Goal: Task Accomplishment & Management: Manage account settings

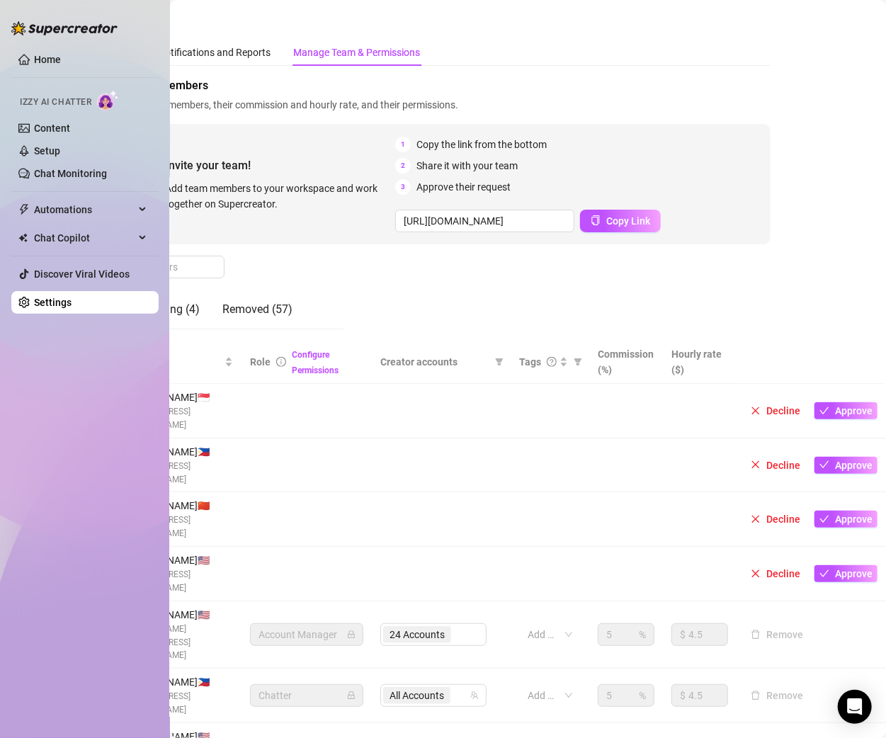
scroll to position [4, 113]
click at [820, 511] on button "Approve" at bounding box center [846, 519] width 63 height 17
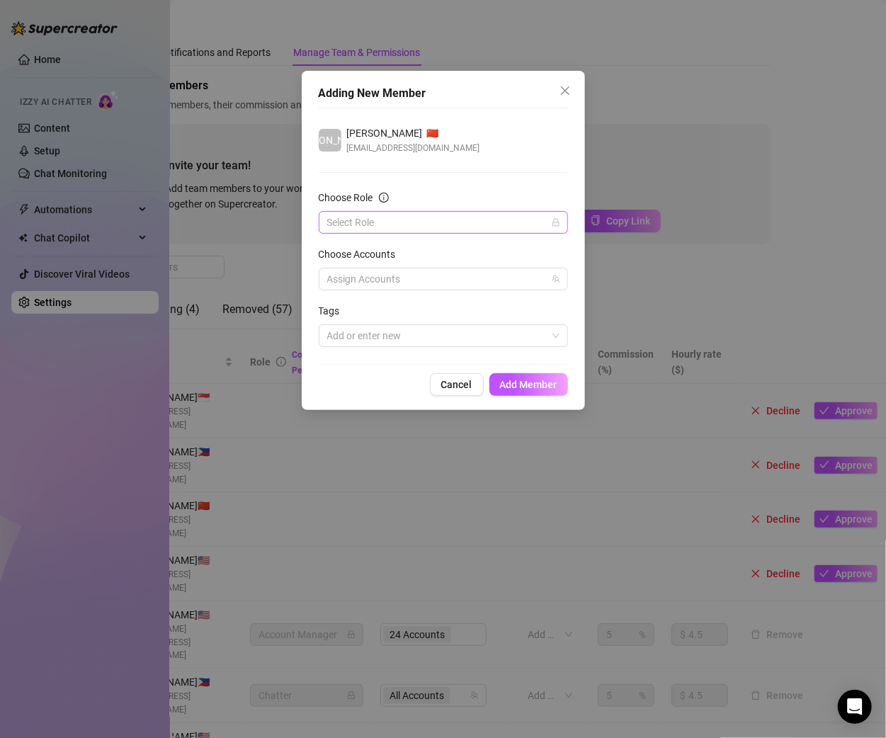
click at [489, 222] on input "Choose Role" at bounding box center [437, 222] width 220 height 21
click at [419, 254] on div "Chatter" at bounding box center [443, 250] width 227 height 16
click at [371, 278] on div at bounding box center [436, 279] width 229 height 20
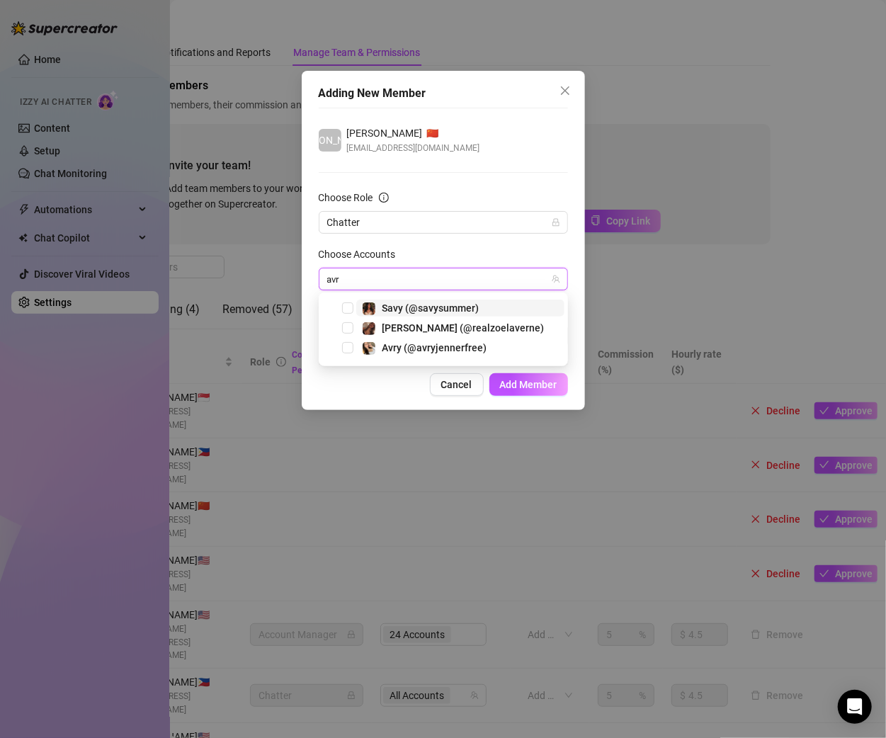
type input "avry"
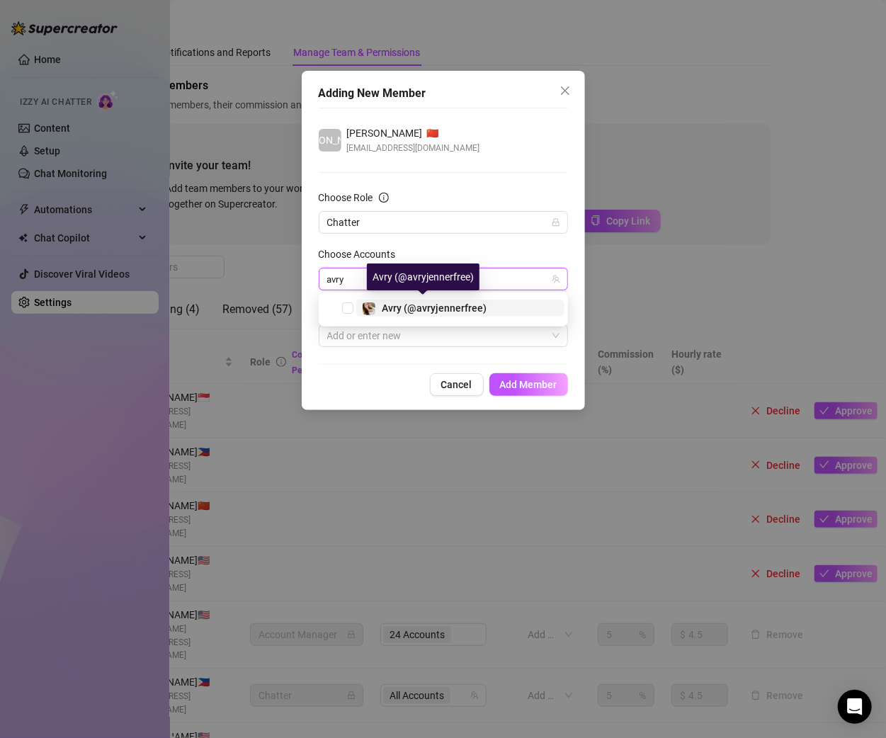
click at [409, 302] on span "Avry (@avryjennerfree)" at bounding box center [434, 307] width 105 height 11
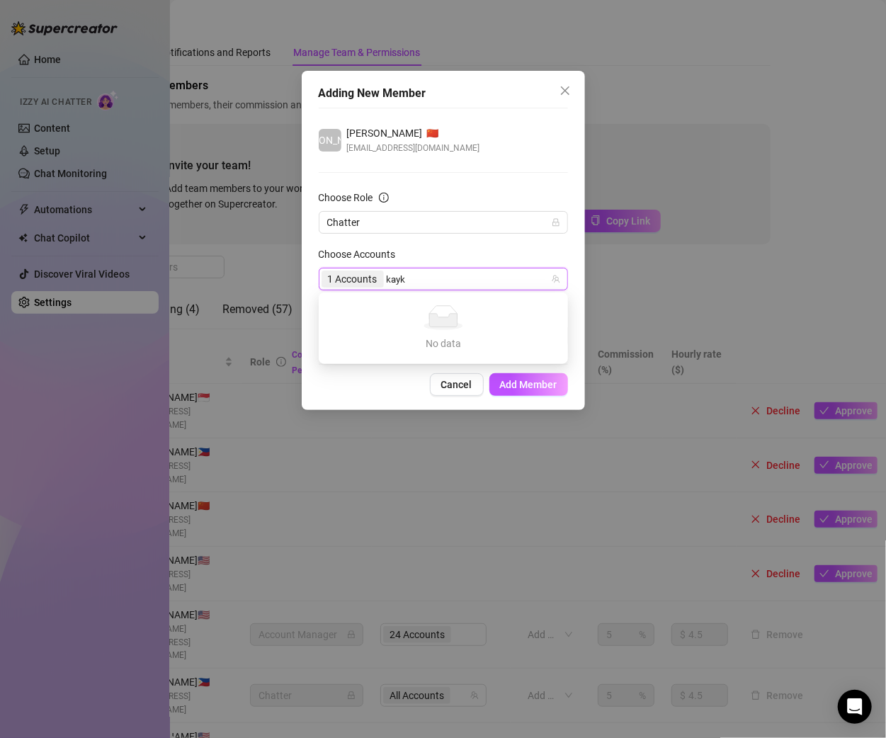
type input "[PERSON_NAME]"
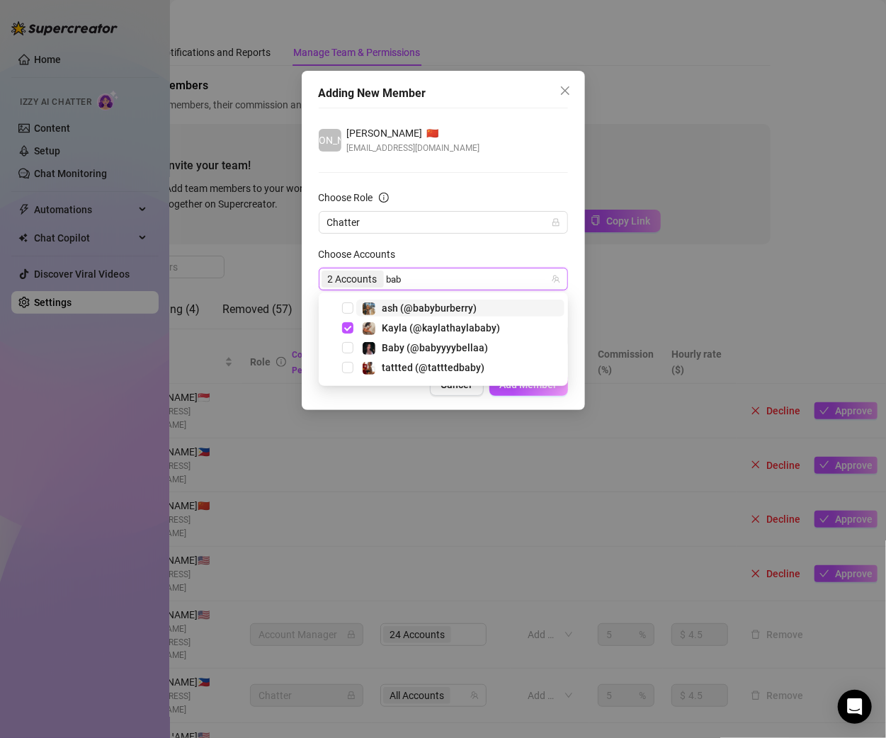
type input "baby"
type input "dma"
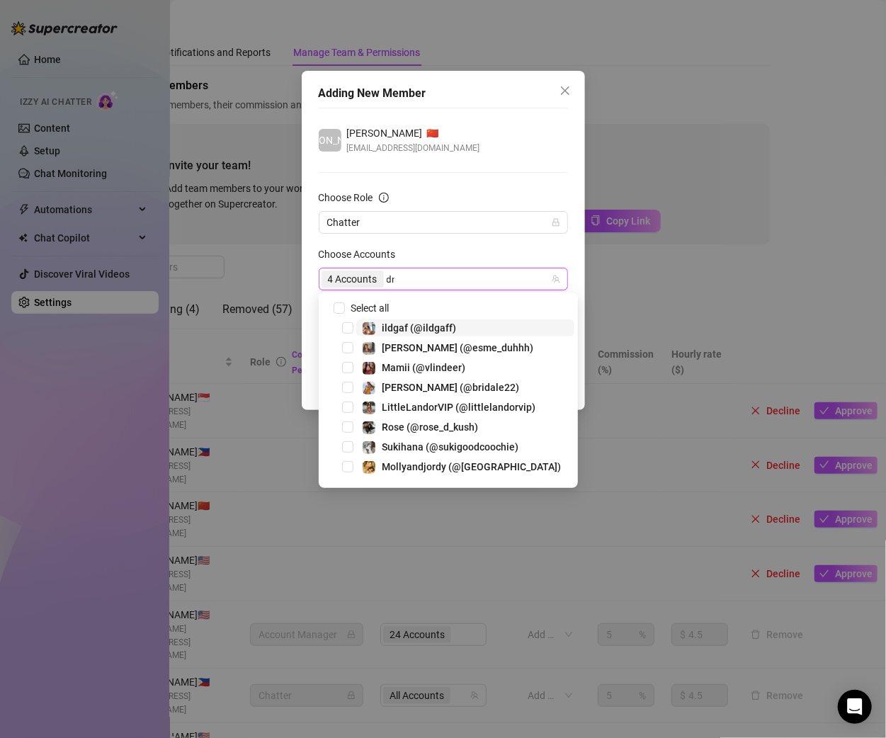
type input "dma"
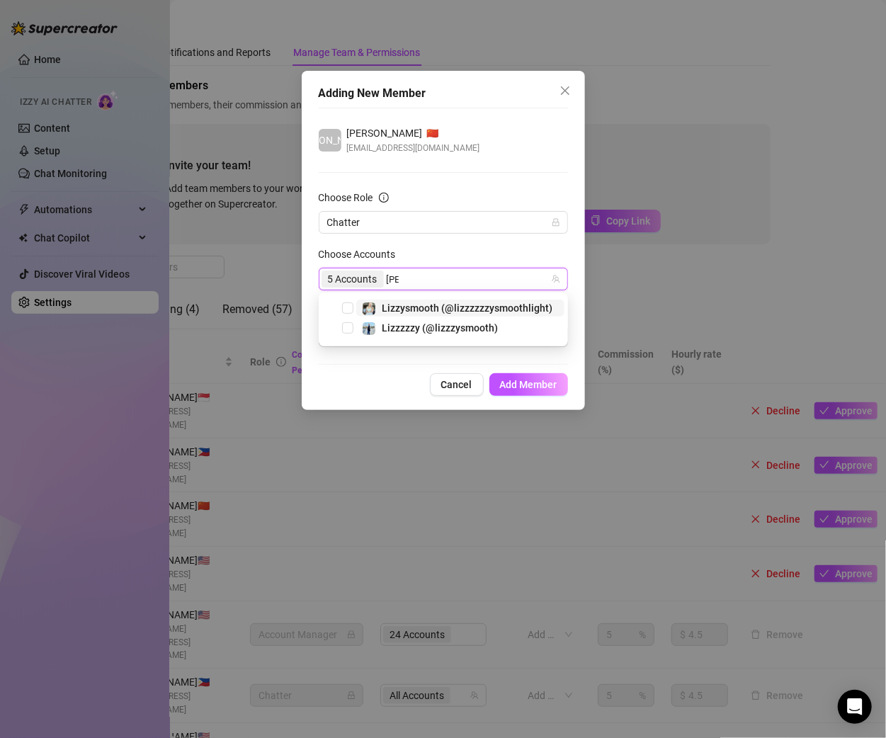
type input "lizz"
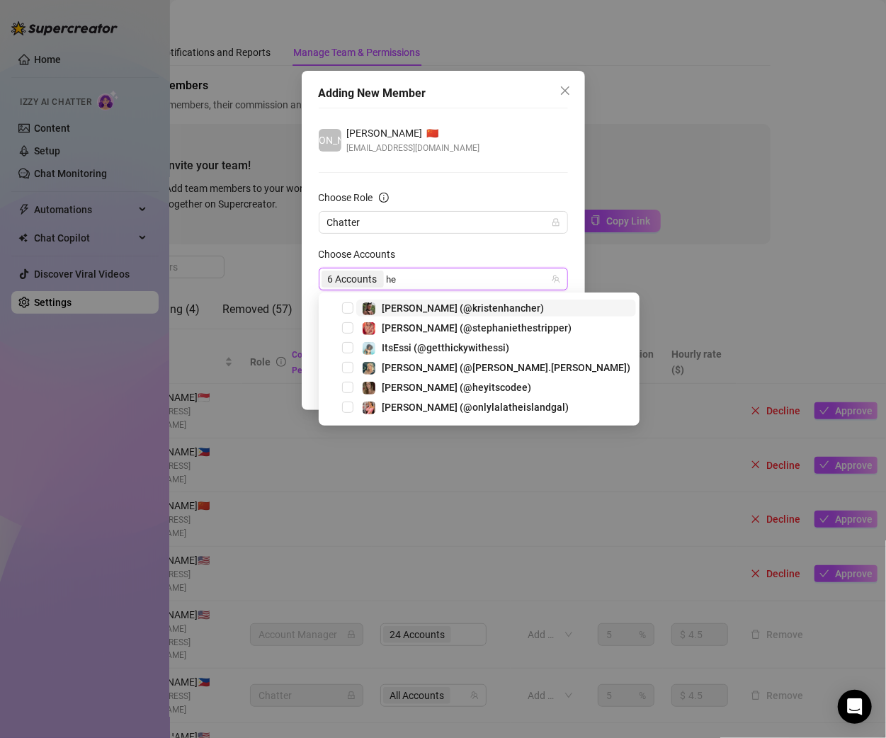
type input "hey"
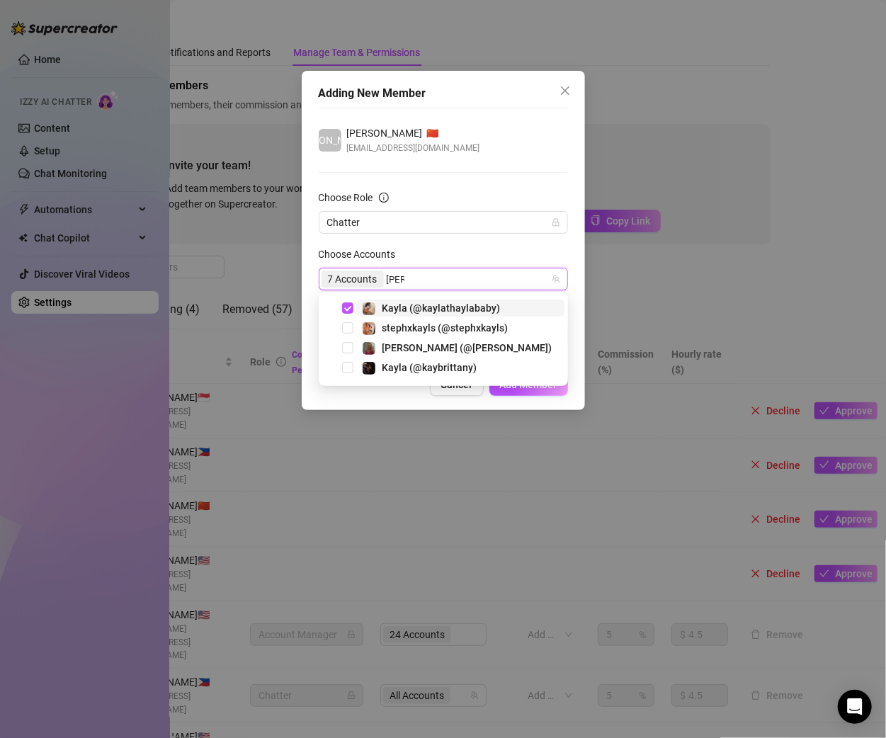
type input "kayb"
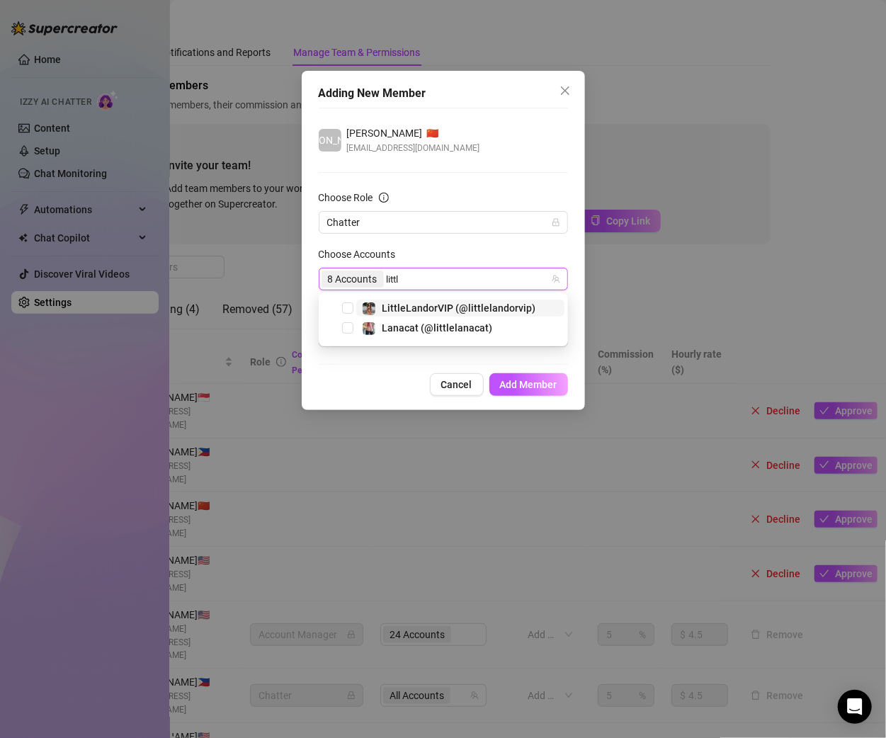
type input "little"
type input "missco"
type input "ohso"
type input "sexc"
type input "susa"
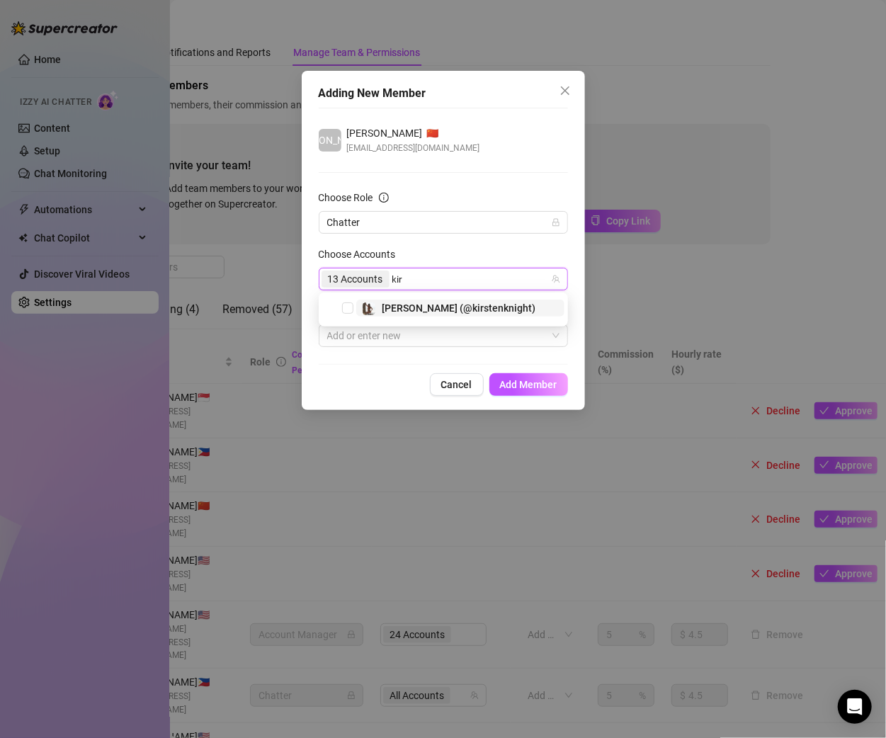
type input "kirs"
type input "kri"
type input "[PERSON_NAME]"
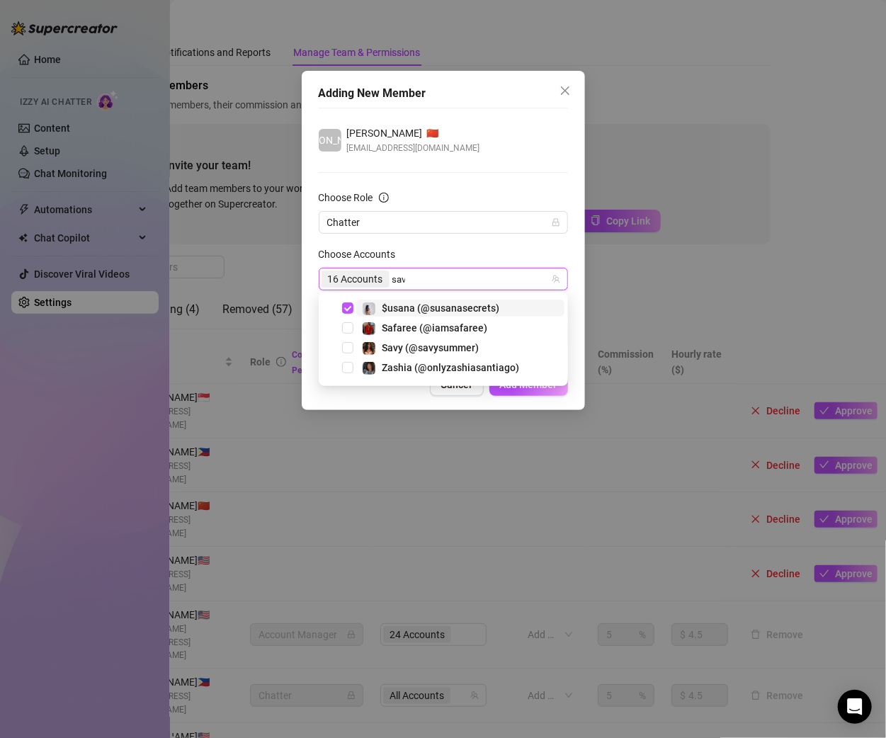
type input "savy"
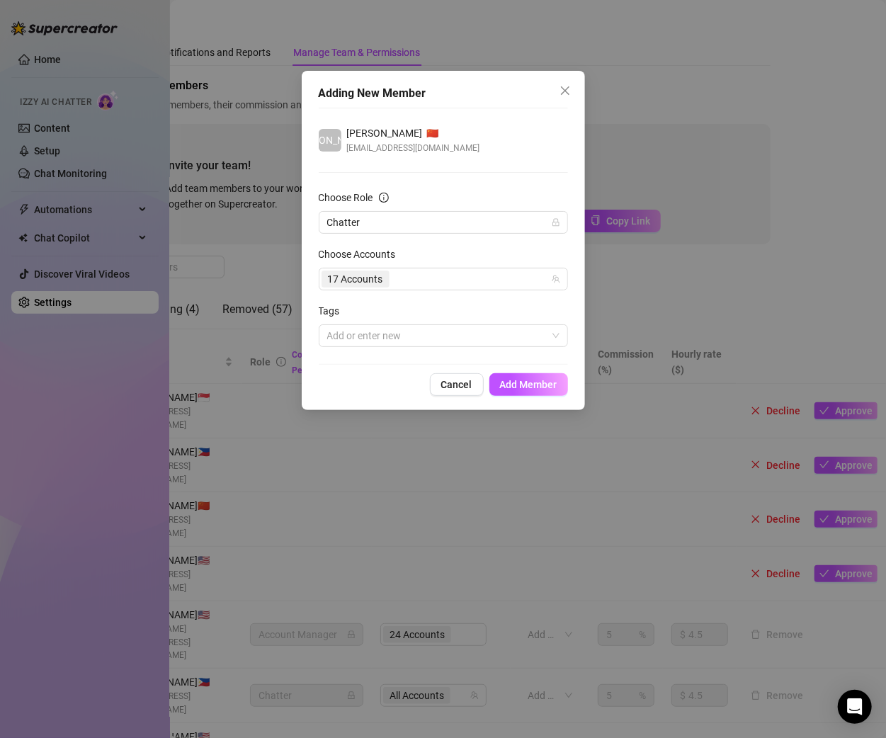
click at [446, 253] on div "Choose Accounts" at bounding box center [443, 256] width 249 height 21
click at [543, 386] on span "Add Member" at bounding box center [528, 384] width 57 height 11
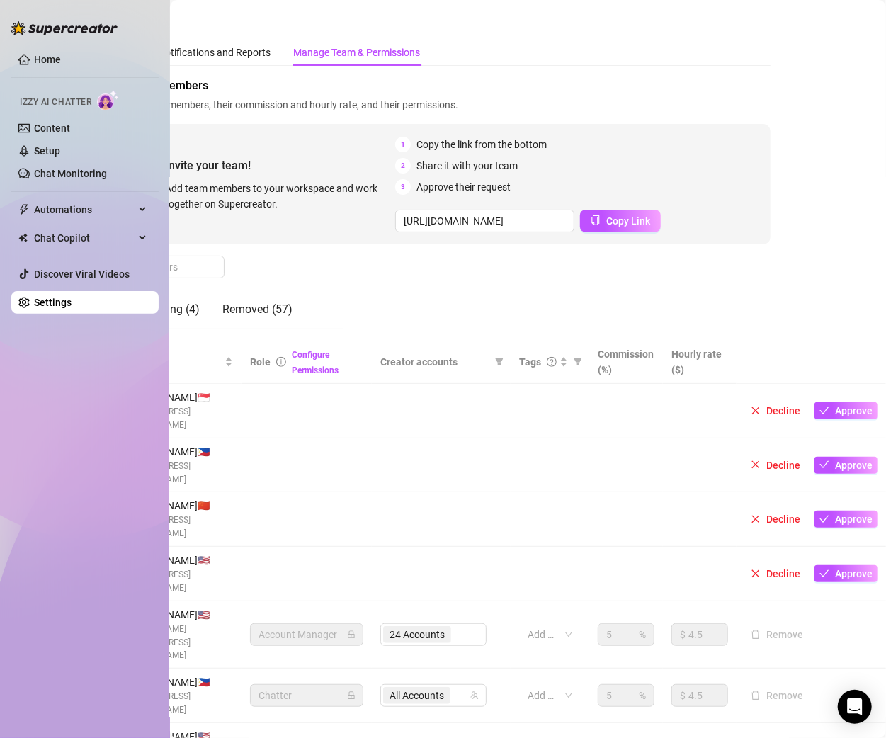
scroll to position [4, 0]
